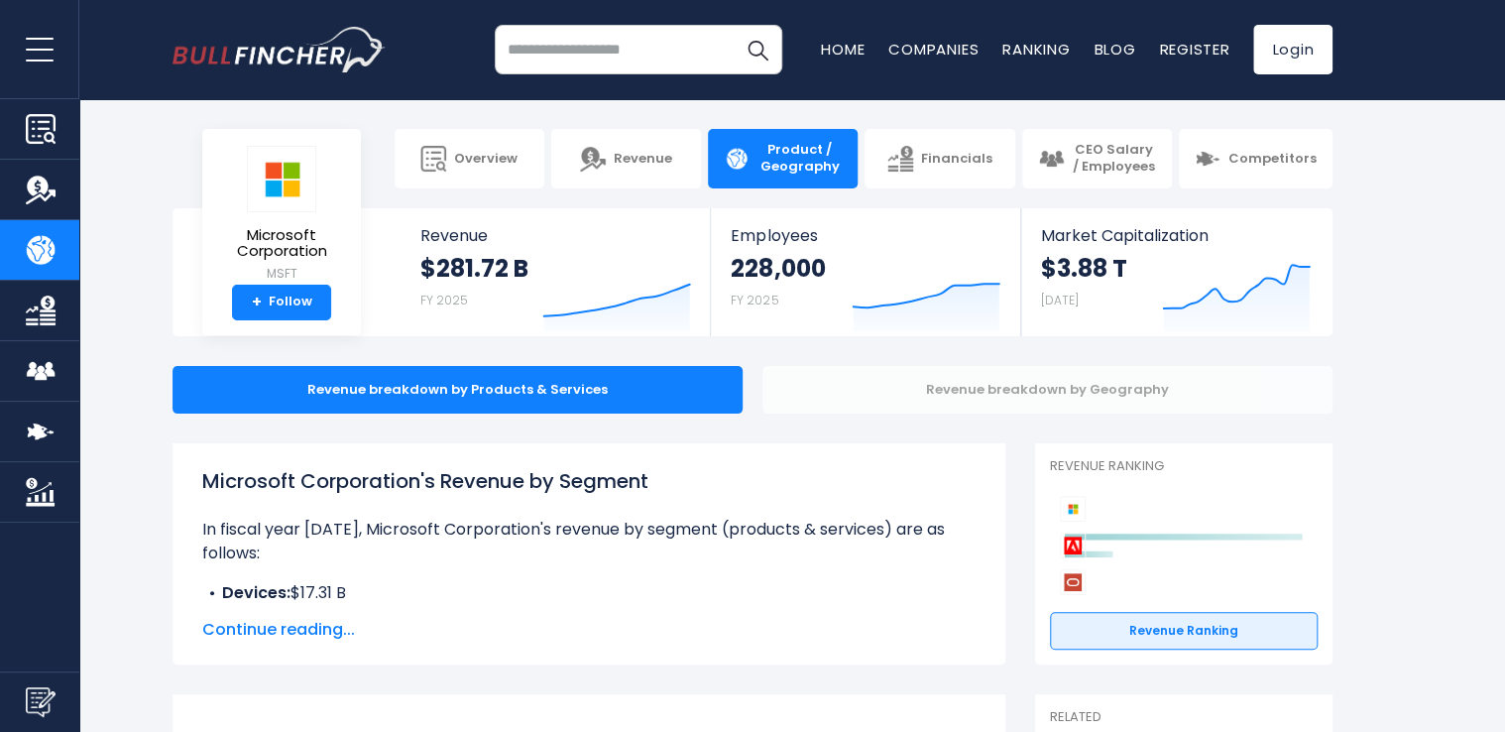
click at [1125, 392] on div "Revenue breakdown by Geography" at bounding box center [1047, 390] width 570 height 48
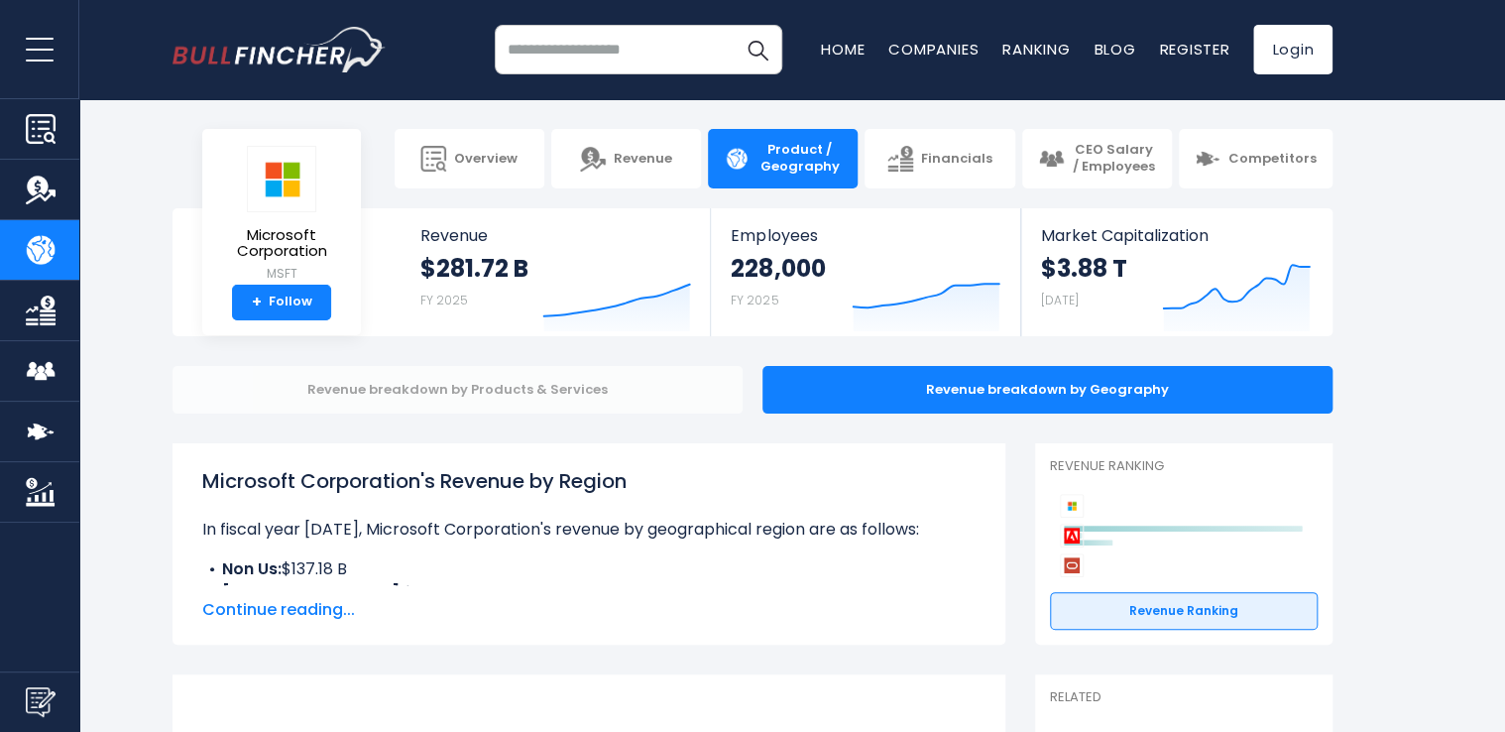
click at [470, 393] on div "Revenue breakdown by Products & Services" at bounding box center [458, 390] width 570 height 48
